Goal: Information Seeking & Learning: Check status

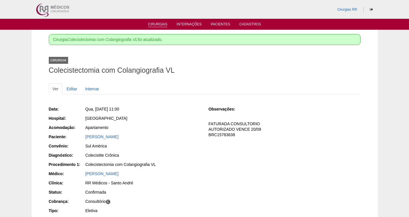
click at [159, 23] on link "Cirurgias" at bounding box center [157, 24] width 19 height 5
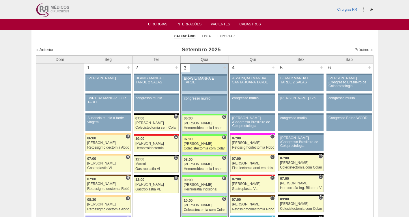
click at [199, 145] on div "[PERSON_NAME]" at bounding box center [205, 144] width 42 height 4
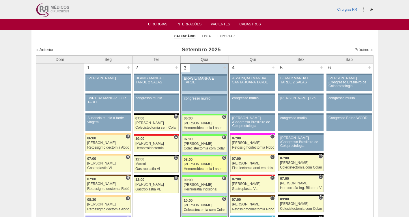
click at [201, 166] on div "[PERSON_NAME]" at bounding box center [205, 164] width 42 height 4
